Goal: Connect with others: Connect with others

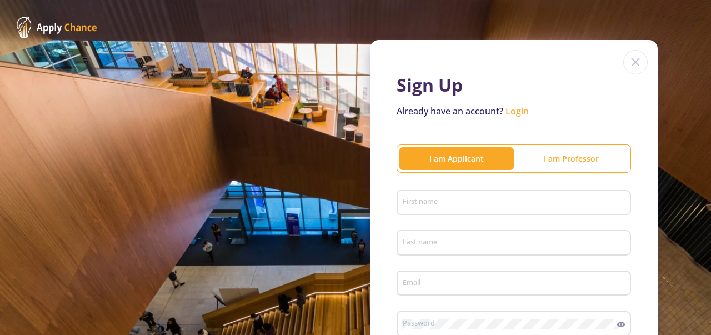
click at [450, 200] on input "First name" at bounding box center [515, 203] width 227 height 10
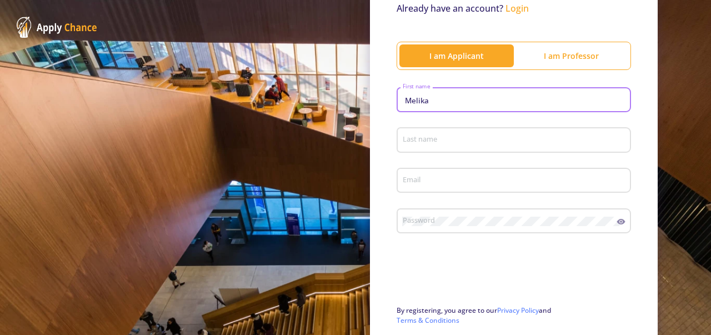
scroll to position [122, 0]
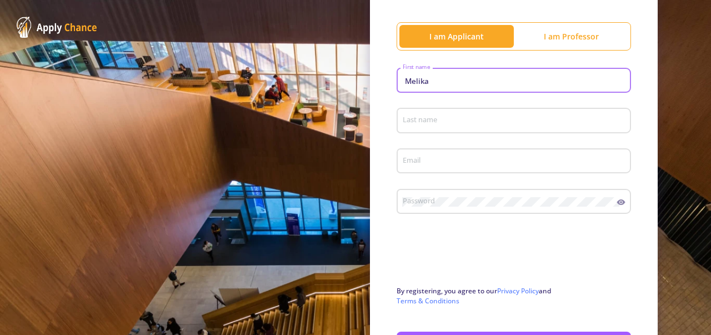
type input "Melika"
click at [474, 113] on div "Last name" at bounding box center [514, 118] width 224 height 29
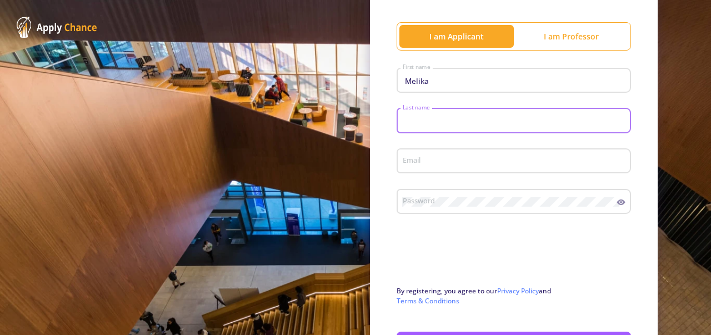
click at [425, 124] on input "Last name" at bounding box center [515, 121] width 227 height 10
type input "Bayet"
type input "Bayat"
click at [445, 138] on div "Bayat Last name" at bounding box center [514, 124] width 235 height 37
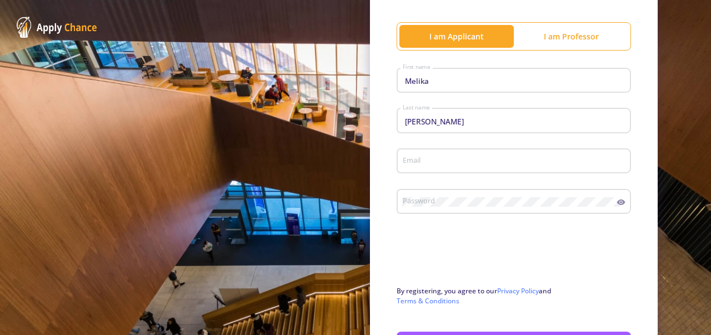
click at [476, 162] on input "Email" at bounding box center [515, 162] width 227 height 10
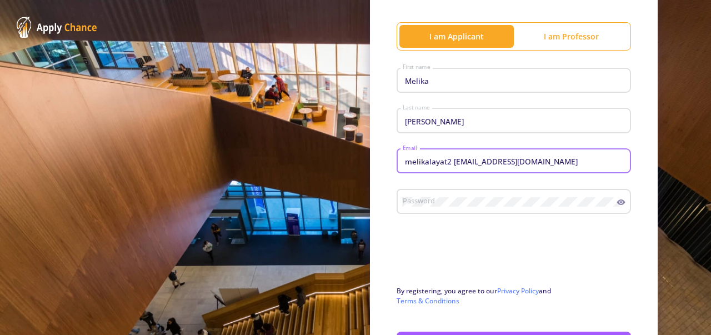
click at [465, 156] on div "melikalayat2 42224@gmail.com Email" at bounding box center [514, 159] width 224 height 29
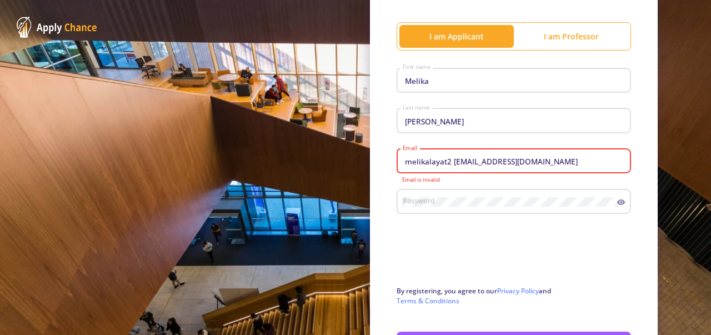
click at [469, 158] on input "melikalayat2 42224@gmail.com" at bounding box center [515, 162] width 227 height 10
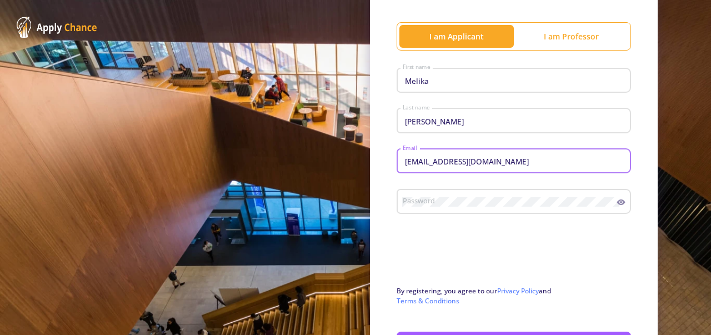
click at [455, 160] on input "melikalayat24@gmail.com" at bounding box center [515, 162] width 227 height 10
click at [427, 159] on input "melikalayat242004@gmail.com" at bounding box center [515, 162] width 227 height 10
click at [432, 157] on div "melika2004layat242004@gmail.com Email" at bounding box center [514, 159] width 224 height 29
click at [431, 156] on div "melika2004layat242004@gmail.com Email" at bounding box center [514, 159] width 224 height 29
click at [426, 156] on div "melika2004layat242004@gmail.com Email" at bounding box center [514, 159] width 224 height 29
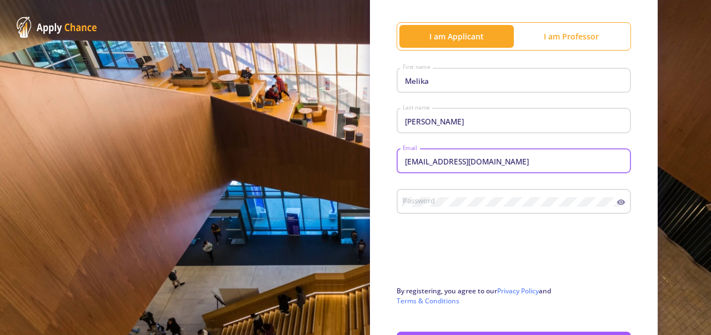
click at [446, 161] on input "melika2004layat242004@gmail.com" at bounding box center [515, 162] width 227 height 10
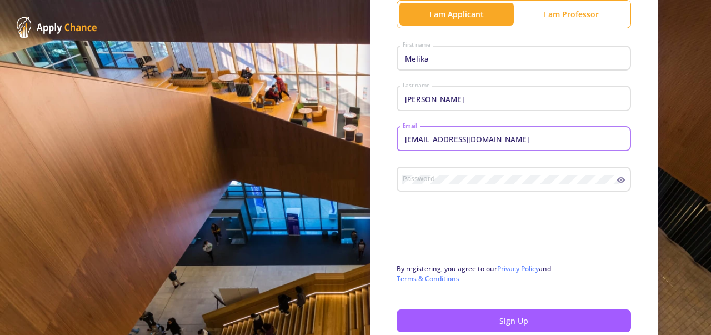
scroll to position [149, 0]
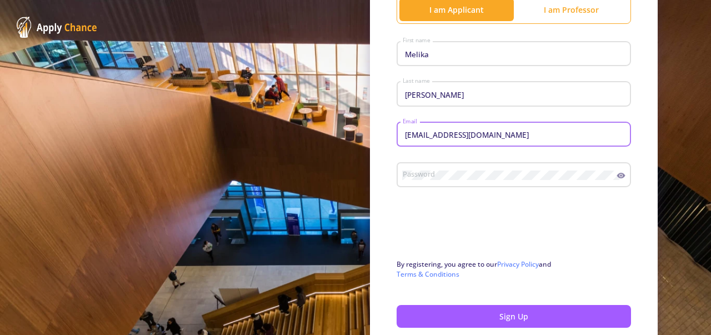
type input "melikabayat242004@gmail.com"
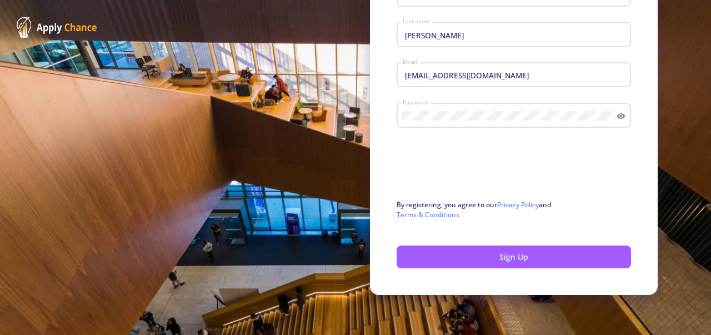
scroll to position [210, 0]
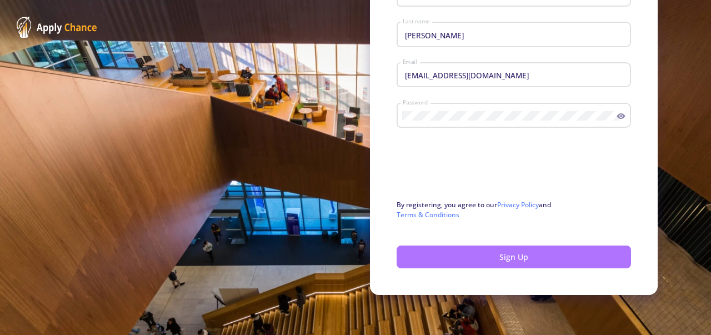
click at [517, 264] on button "Sign Up" at bounding box center [514, 257] width 235 height 23
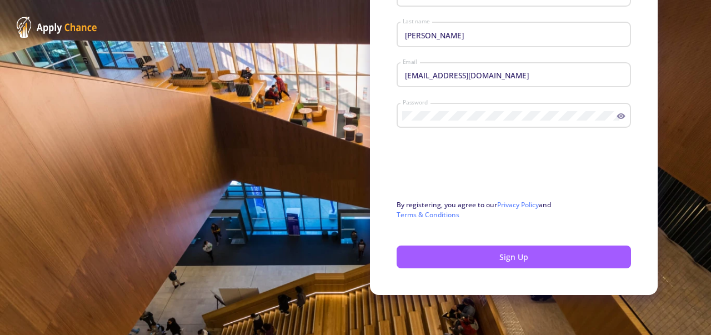
click at [527, 132] on div "Password" at bounding box center [514, 119] width 235 height 37
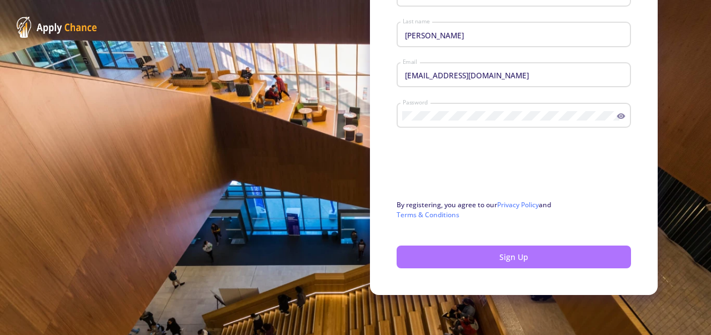
click at [493, 256] on button "Sign Up" at bounding box center [514, 257] width 235 height 23
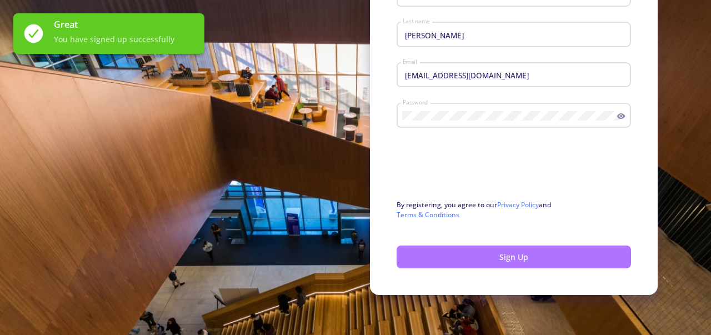
click at [489, 260] on button "Sign Up" at bounding box center [514, 257] width 235 height 23
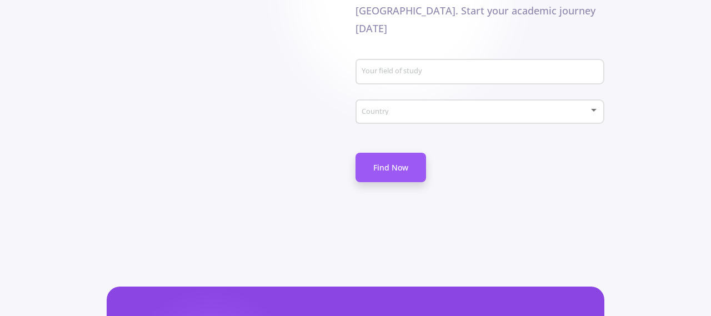
scroll to position [821, 0]
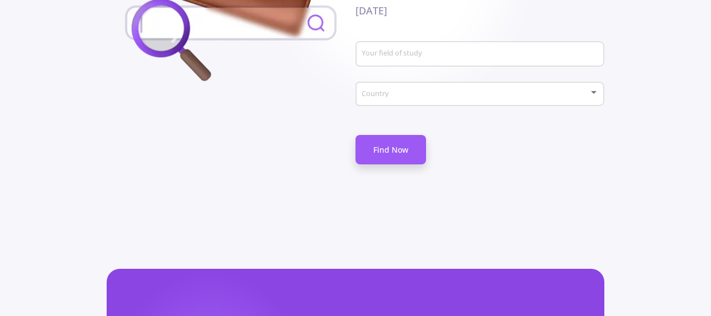
click at [428, 49] on input "Your field of study" at bounding box center [481, 54] width 241 height 10
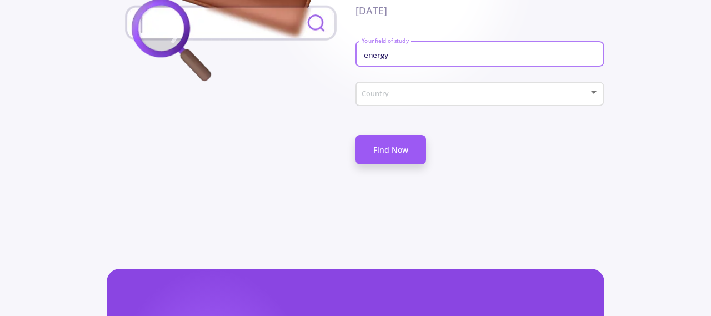
type input "energy"
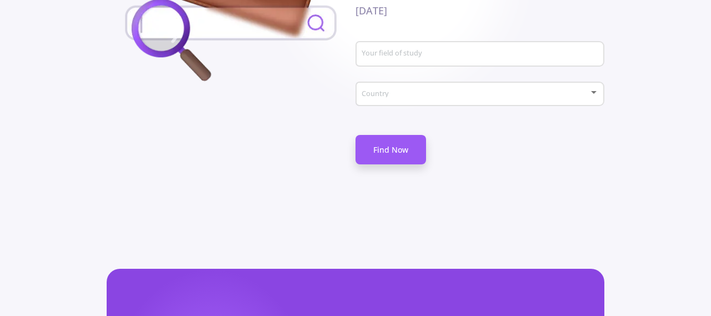
click at [393, 37] on div "Your field of study" at bounding box center [480, 51] width 238 height 29
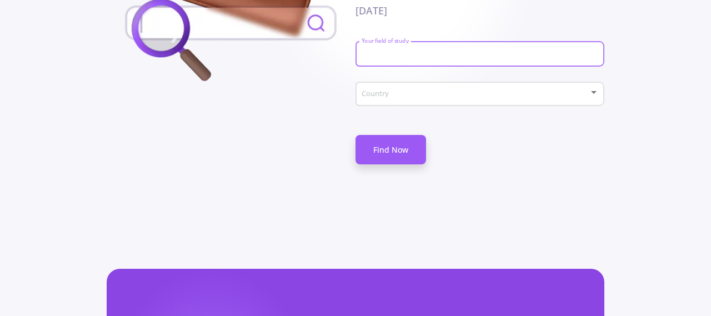
click at [378, 49] on input "Your field of study" at bounding box center [481, 54] width 241 height 10
type input "Energy"
click at [477, 78] on div "Country" at bounding box center [480, 92] width 238 height 28
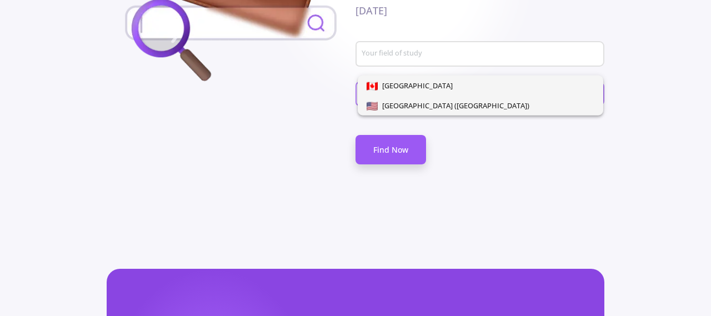
click at [505, 106] on span "United States of America (USA)" at bounding box center [481, 106] width 228 height 20
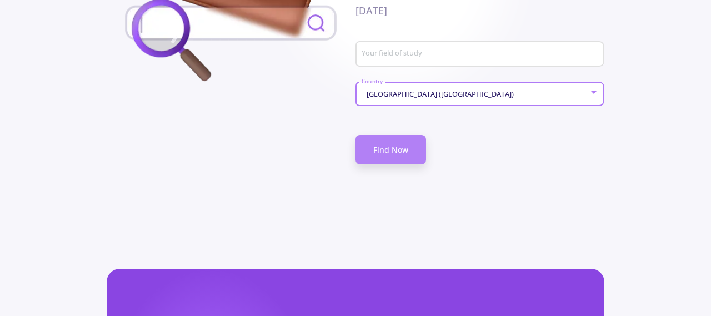
click at [390, 139] on link "Find Now" at bounding box center [391, 149] width 71 height 29
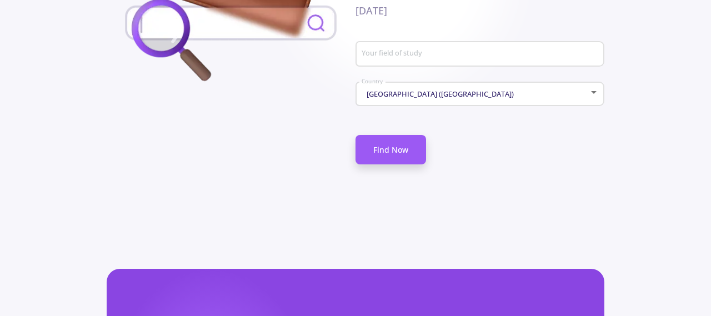
click at [444, 49] on input "Your field of study" at bounding box center [481, 54] width 241 height 10
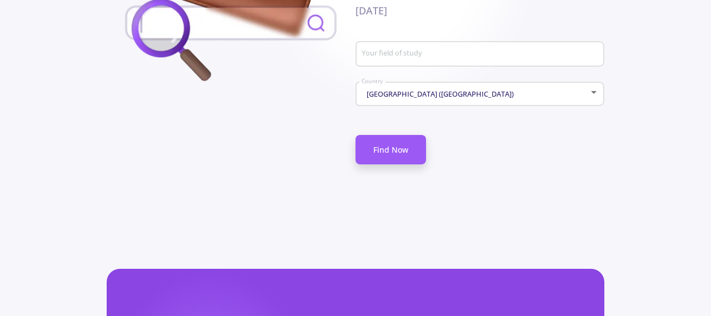
click at [399, 49] on input "Your field of study" at bounding box center [481, 54] width 241 height 10
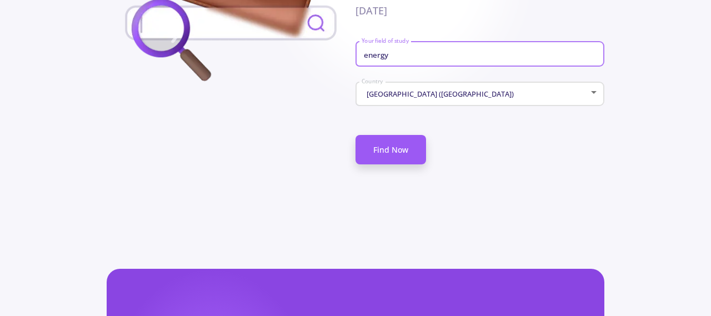
type input "energy"
click at [392, 135] on link "Find Now" at bounding box center [391, 149] width 71 height 29
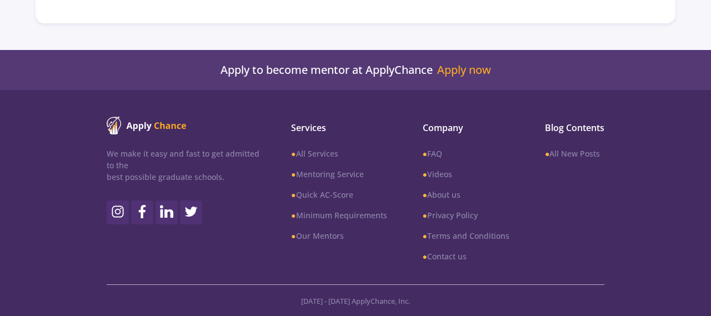
scroll to position [294, 0]
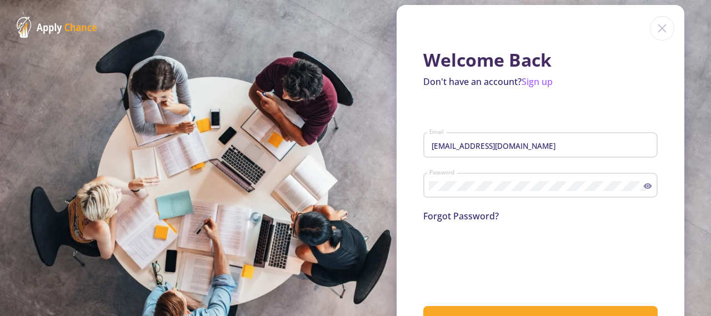
scroll to position [52, 0]
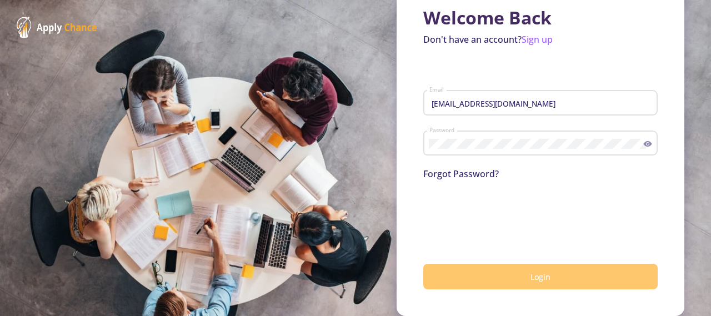
click at [515, 275] on button "Login" at bounding box center [540, 277] width 235 height 26
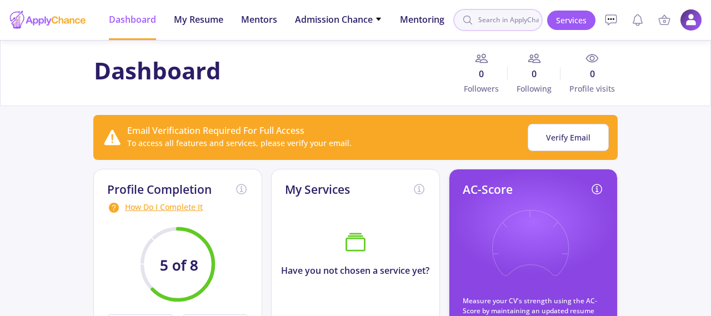
click at [507, 23] on input at bounding box center [498, 20] width 89 height 22
click at [396, 287] on div "My Services Have you not chosen a service yet? View Services" at bounding box center [355, 260] width 169 height 182
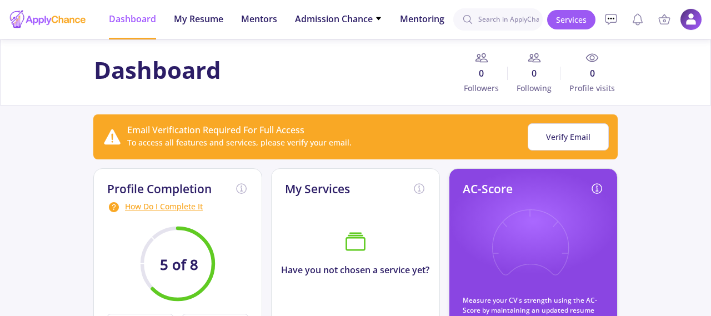
scroll to position [1, 0]
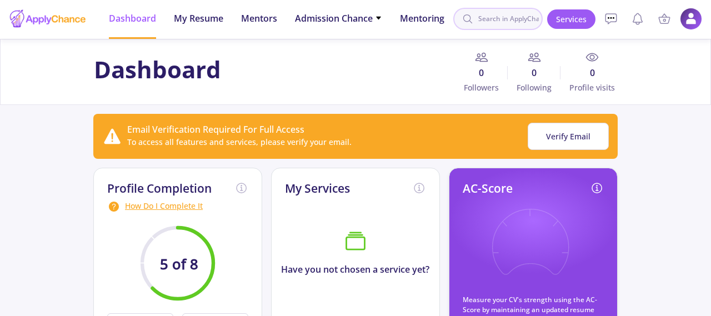
click at [502, 18] on input at bounding box center [498, 19] width 89 height 22
type input "energy"
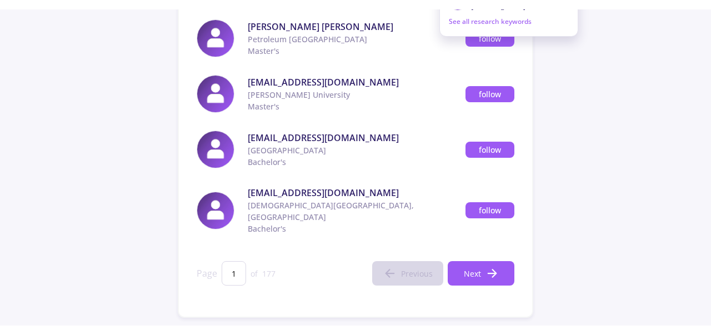
scroll to position [546, 0]
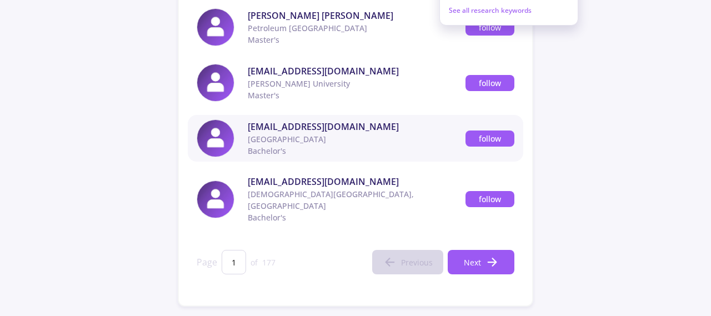
click at [305, 130] on span "[EMAIL_ADDRESS][DOMAIN_NAME]" at bounding box center [357, 126] width 218 height 13
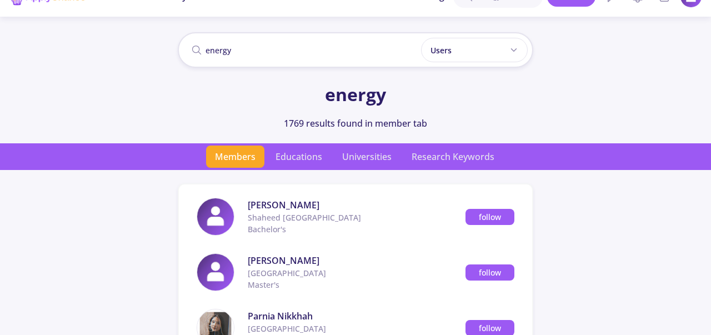
scroll to position [0, 0]
